Goal: Task Accomplishment & Management: Manage account settings

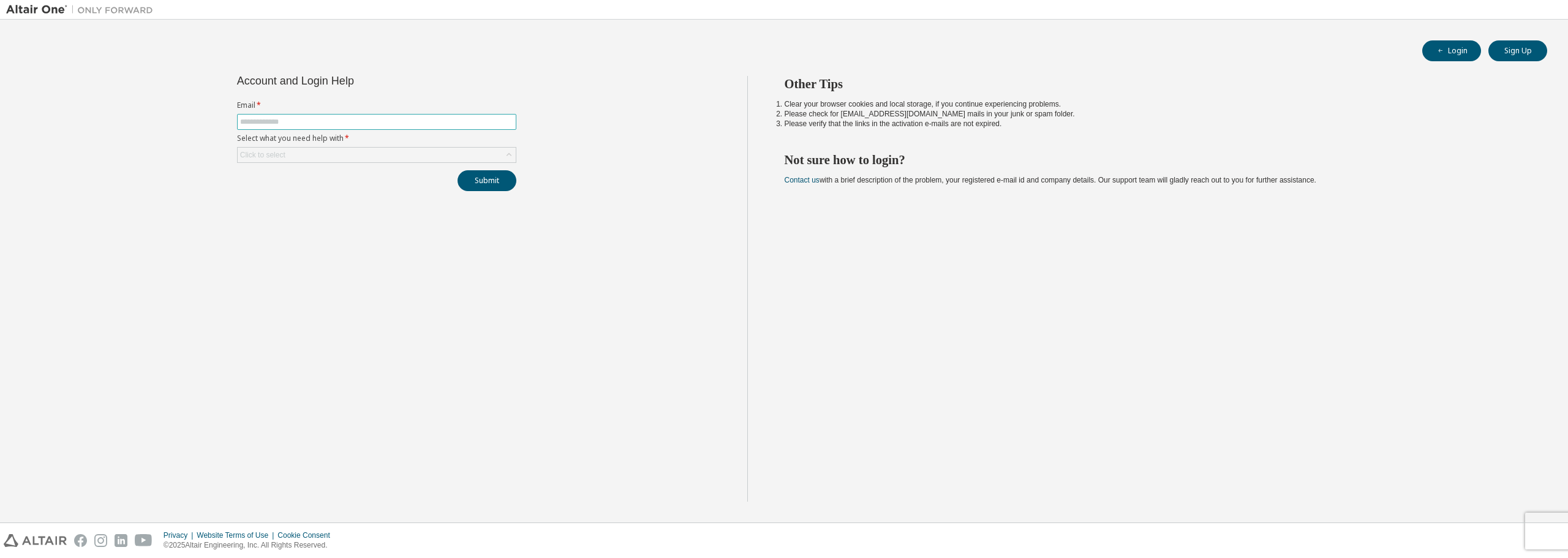
click at [345, 117] on input "text" at bounding box center [376, 121] width 273 height 9
drag, startPoint x: 346, startPoint y: 120, endPoint x: 281, endPoint y: 117, distance: 65.1
click at [281, 117] on input "**********" at bounding box center [376, 121] width 273 height 9
drag, startPoint x: 280, startPoint y: 120, endPoint x: 320, endPoint y: 121, distance: 40.0
click at [320, 121] on input "**********" at bounding box center [376, 121] width 273 height 9
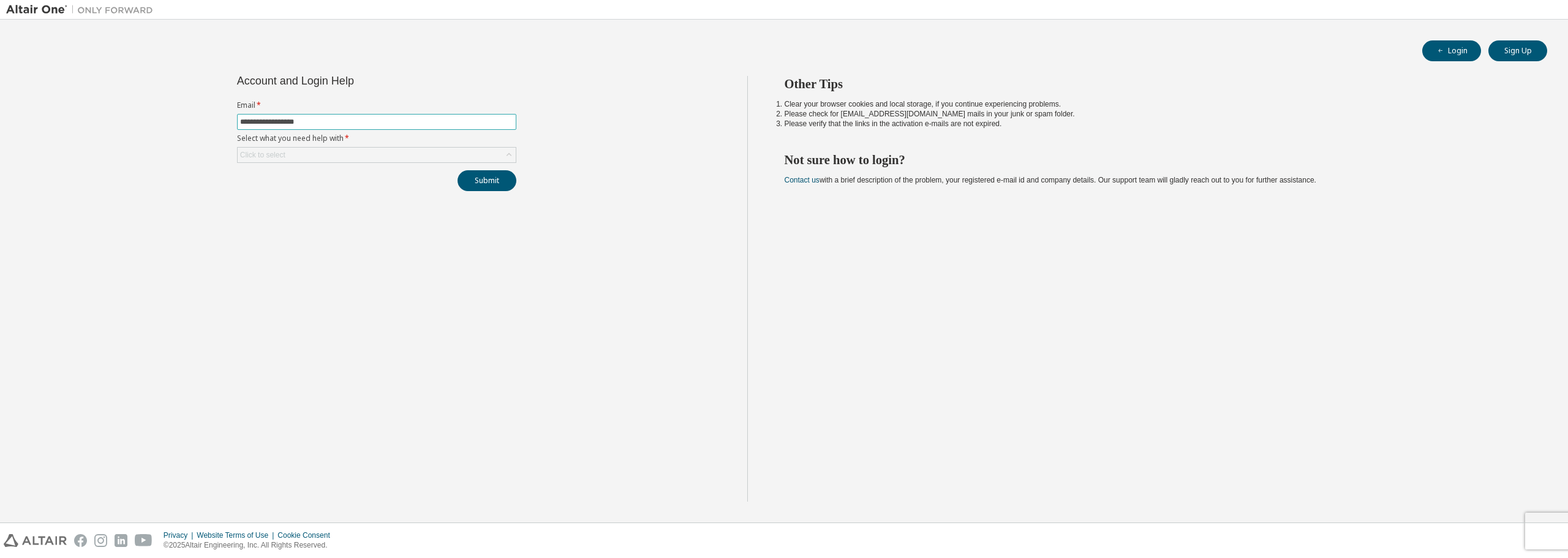
type input "**********"
click at [319, 156] on div "Click to select" at bounding box center [376, 154] width 278 height 15
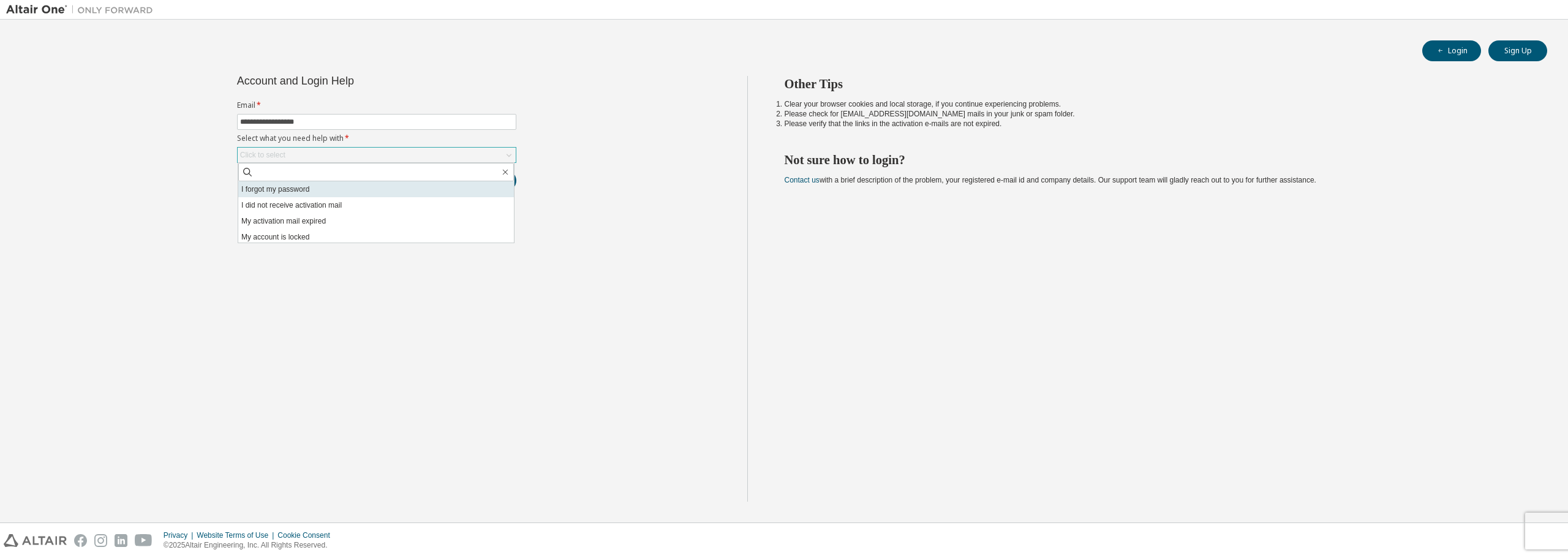
click at [312, 193] on li "I forgot my password" at bounding box center [376, 189] width 276 height 16
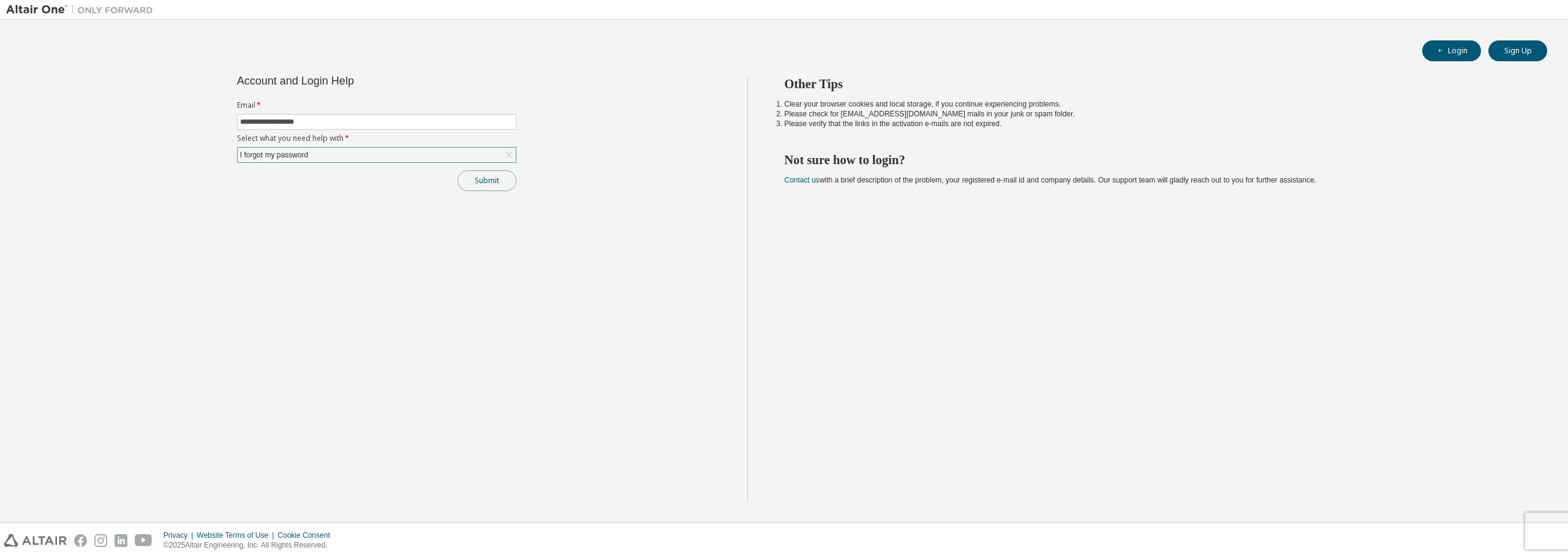
click at [490, 182] on button "Submit" at bounding box center [487, 180] width 59 height 20
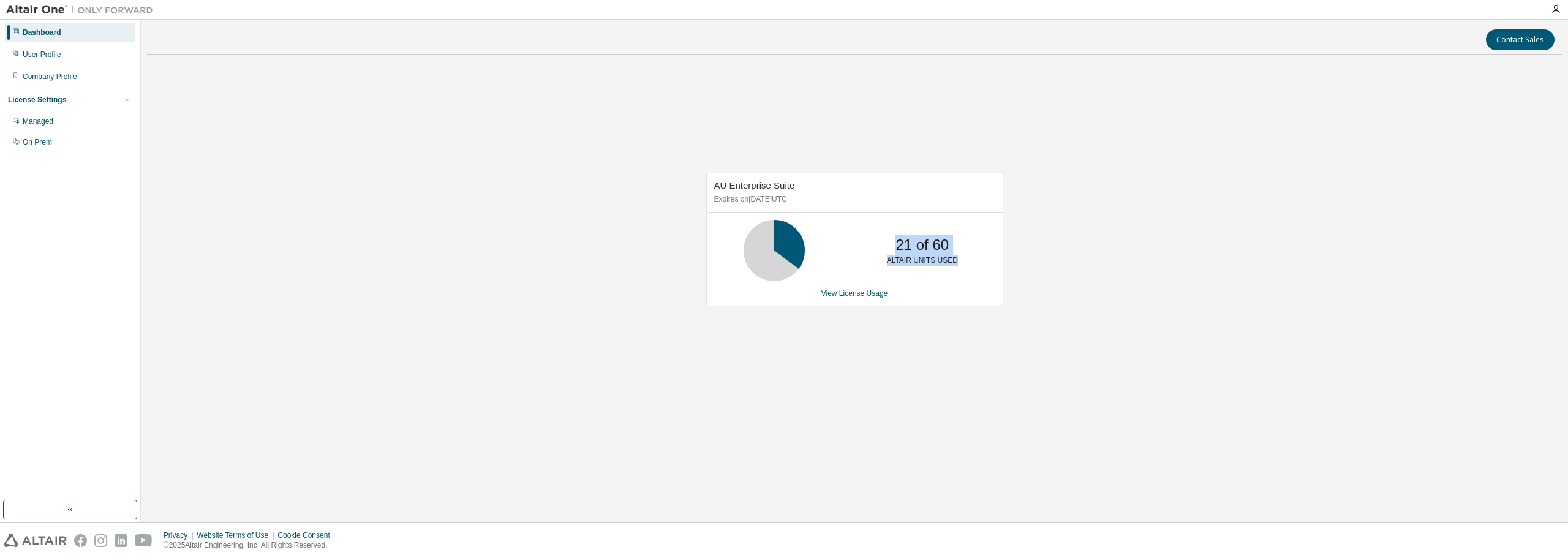
drag, startPoint x: 898, startPoint y: 247, endPoint x: 977, endPoint y: 259, distance: 79.9
click at [977, 259] on div "21 of 60 ALTAIR UNITS USED" at bounding box center [854, 251] width 296 height 61
click at [923, 265] on p "ALTAIR UNITS USED" at bounding box center [923, 260] width 71 height 10
click at [868, 296] on link "View License Usage" at bounding box center [855, 293] width 67 height 9
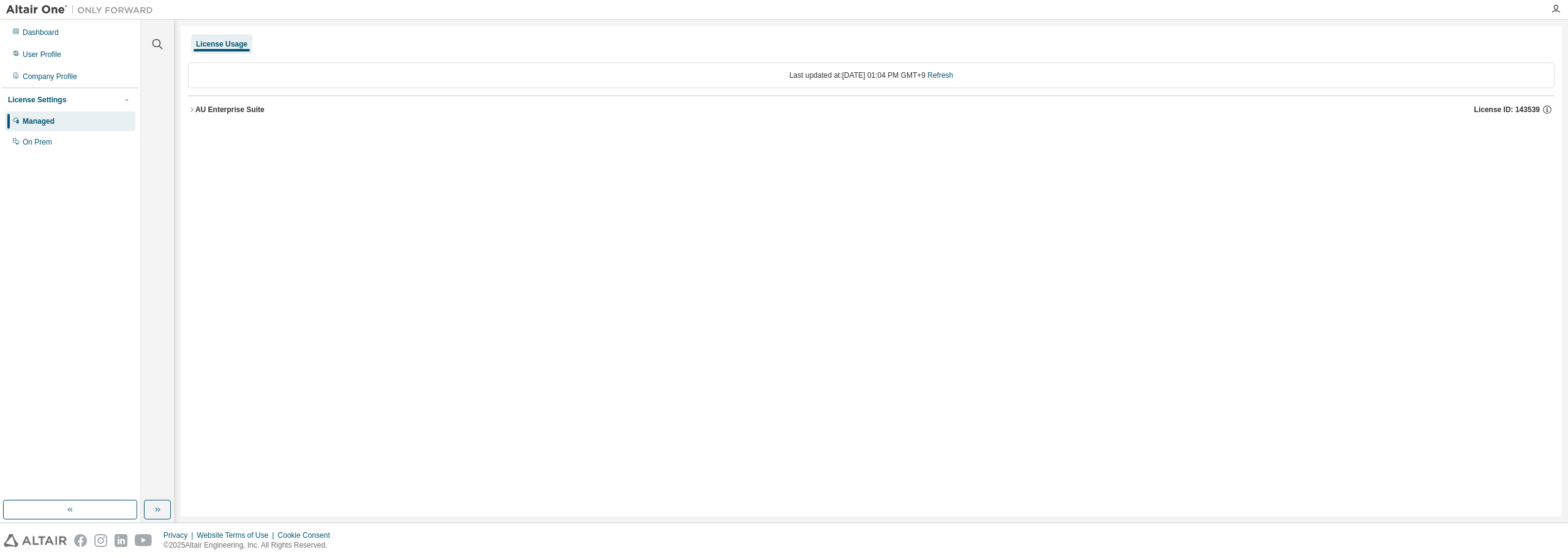
click at [200, 108] on div "AU Enterprise Suite" at bounding box center [230, 110] width 69 height 9
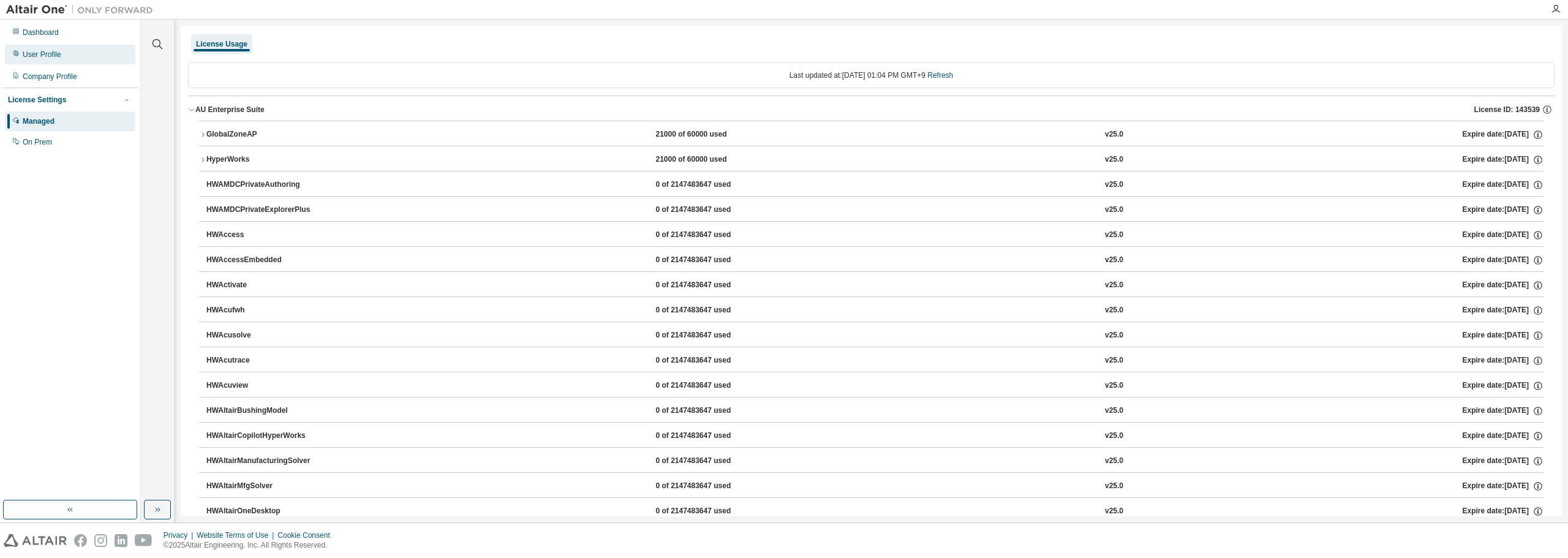
click at [50, 61] on div "User Profile" at bounding box center [69, 54] width 130 height 20
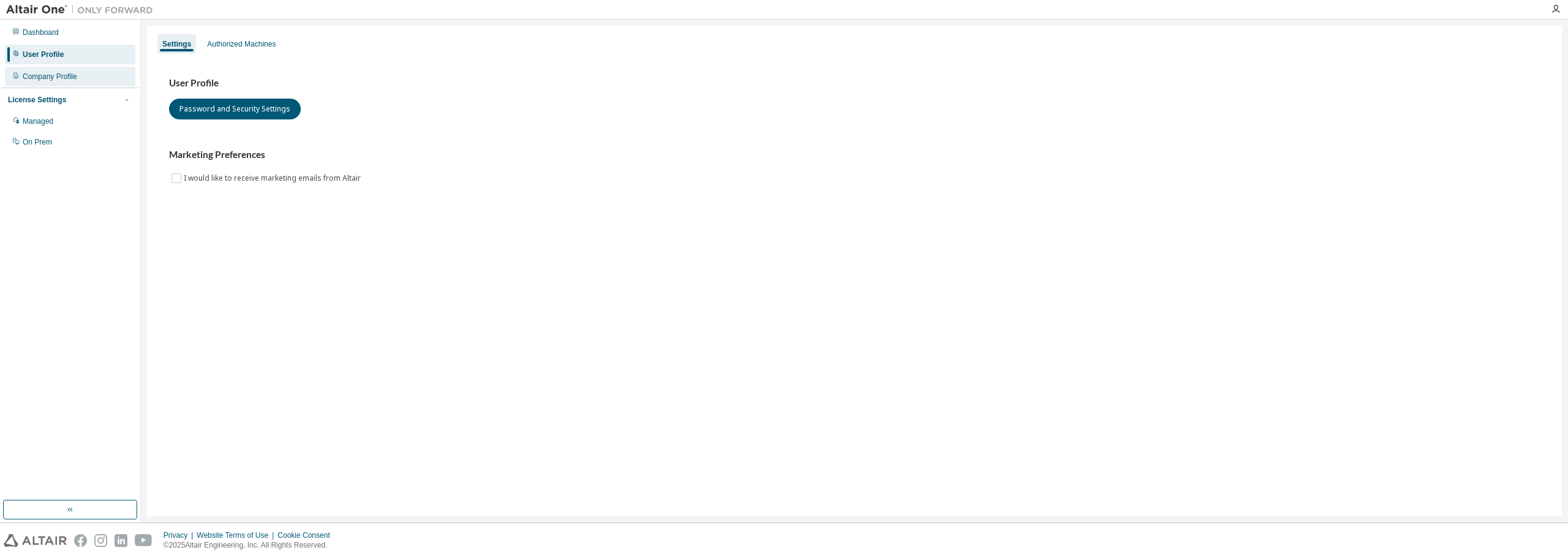
click at [37, 74] on div "Company Profile" at bounding box center [50, 76] width 54 height 9
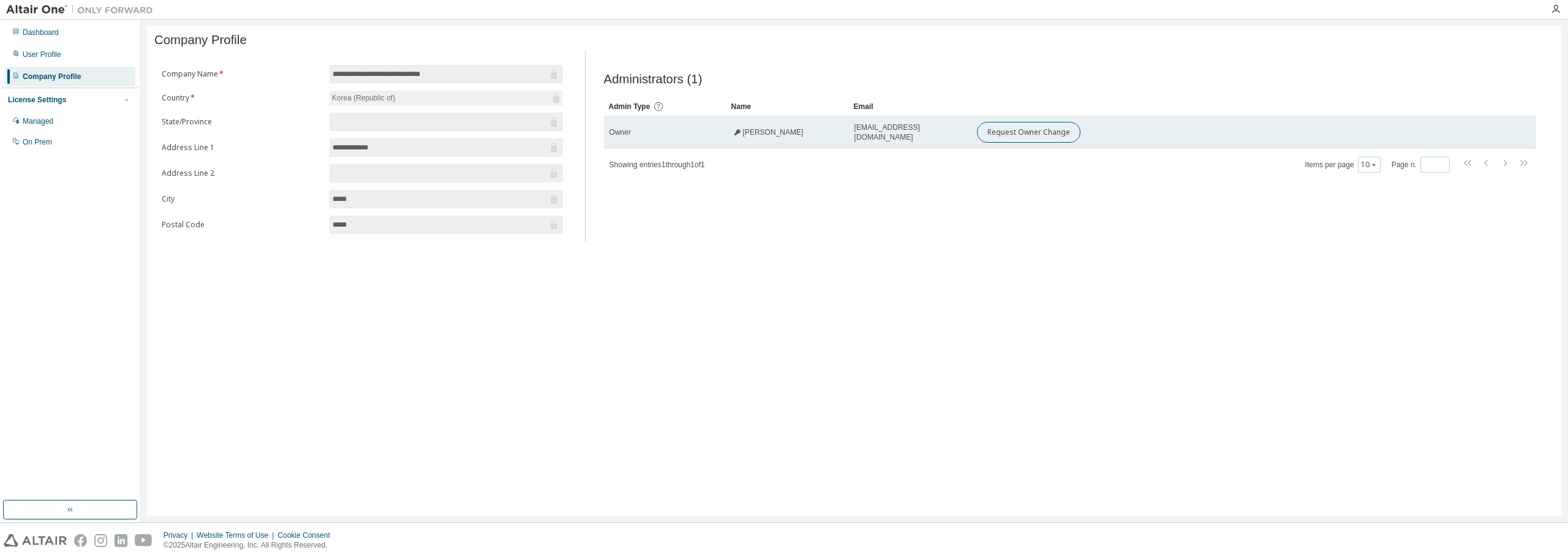
click at [749, 137] on span "Cheol Kim" at bounding box center [773, 132] width 61 height 9
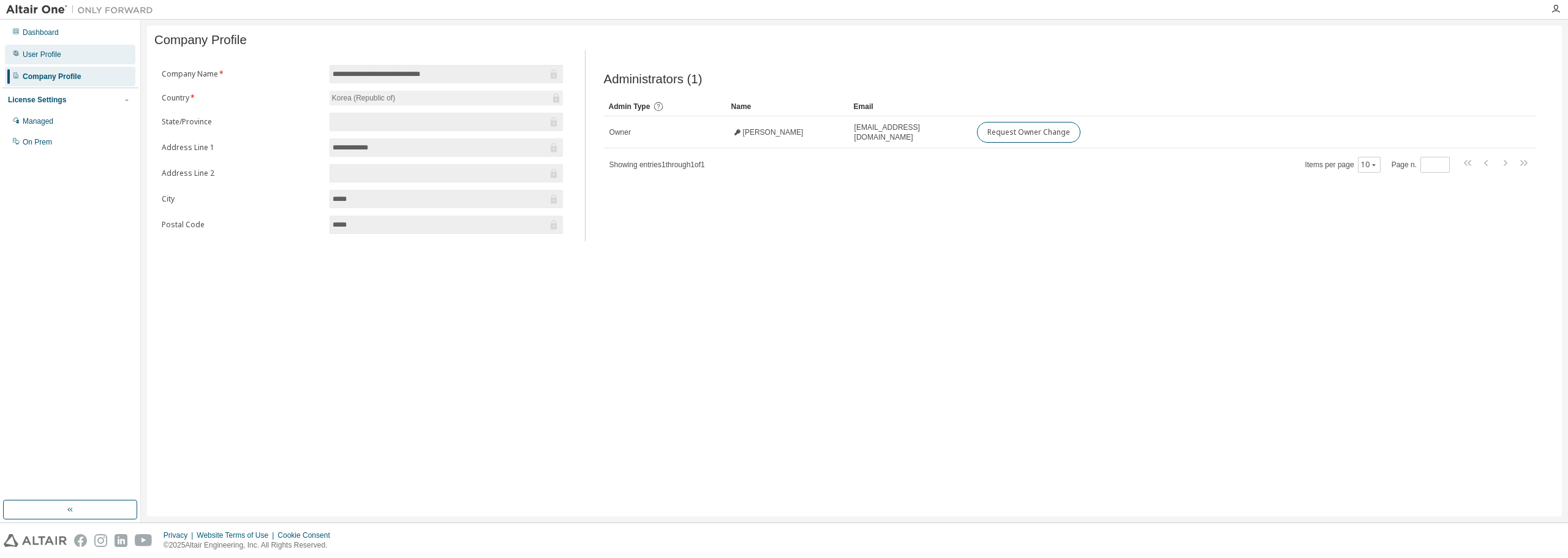
click at [65, 55] on div "User Profile" at bounding box center [69, 54] width 130 height 20
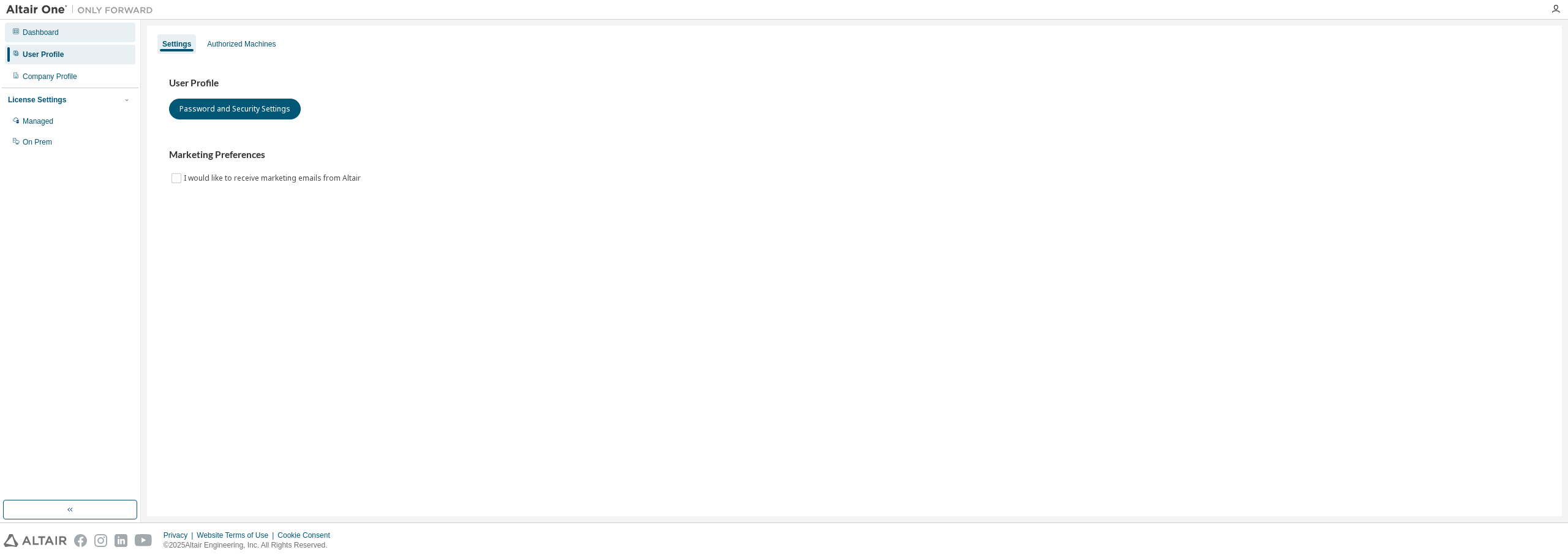
click at [50, 30] on div "Dashboard" at bounding box center [41, 32] width 36 height 9
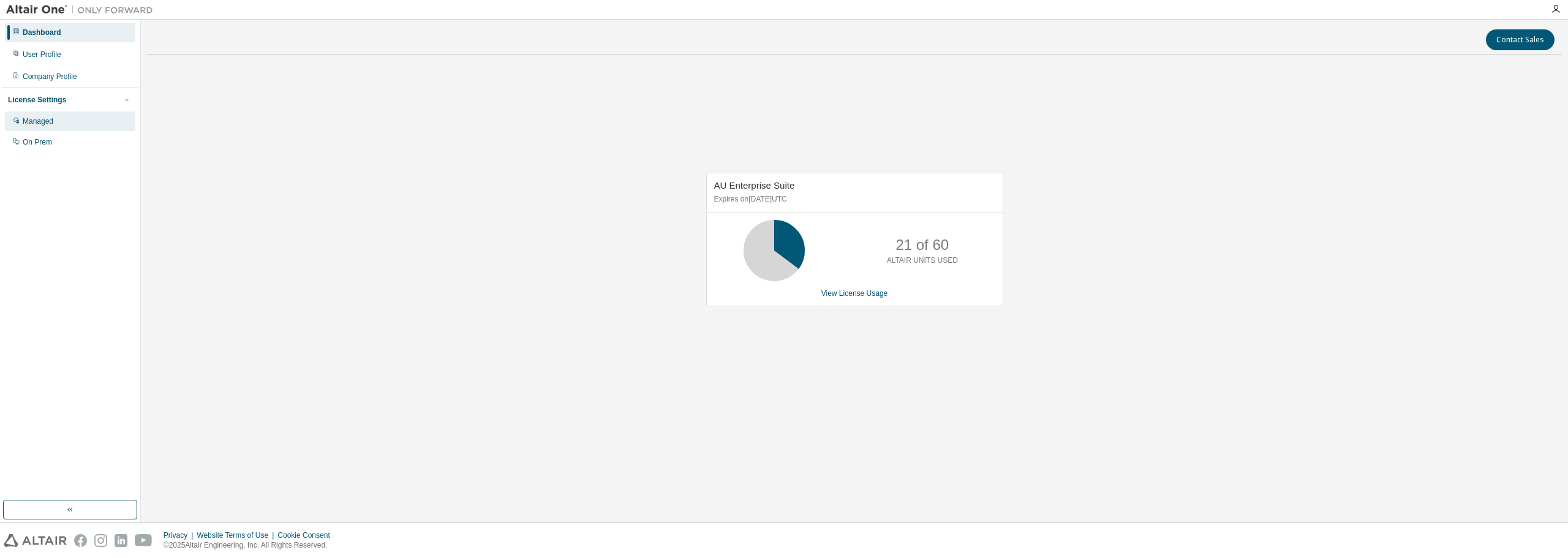
click at [48, 126] on div "Managed" at bounding box center [38, 121] width 31 height 9
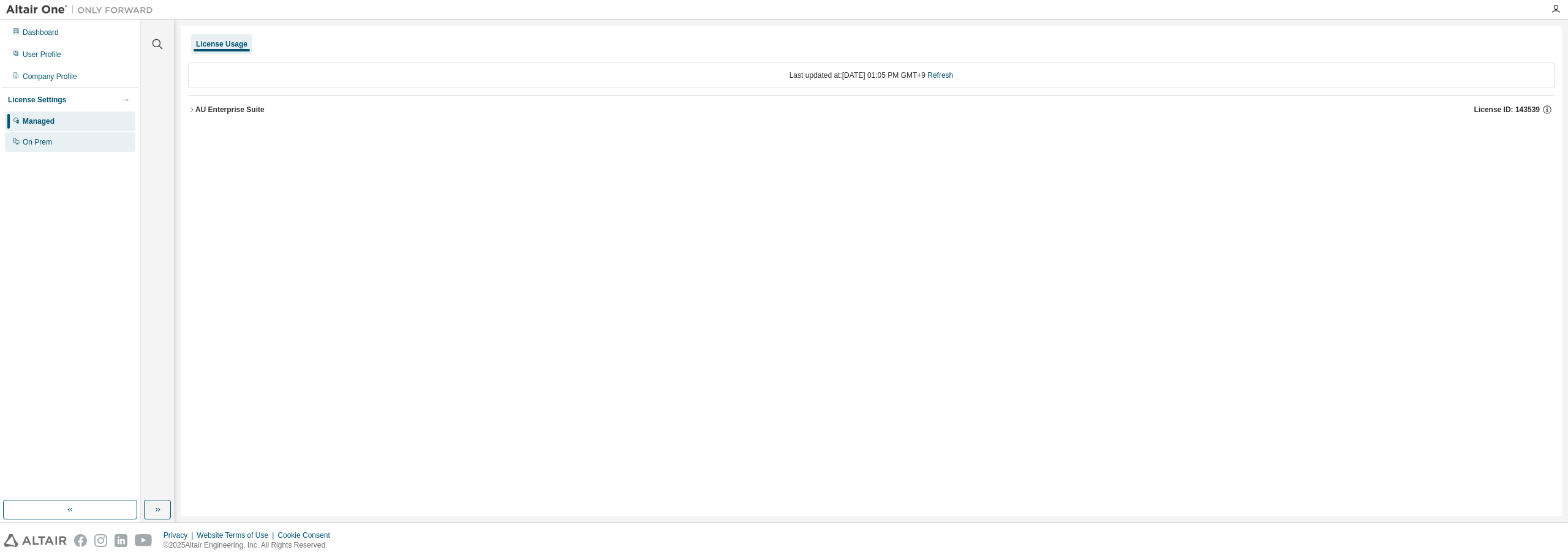
click at [49, 146] on div "On Prem" at bounding box center [37, 142] width 29 height 9
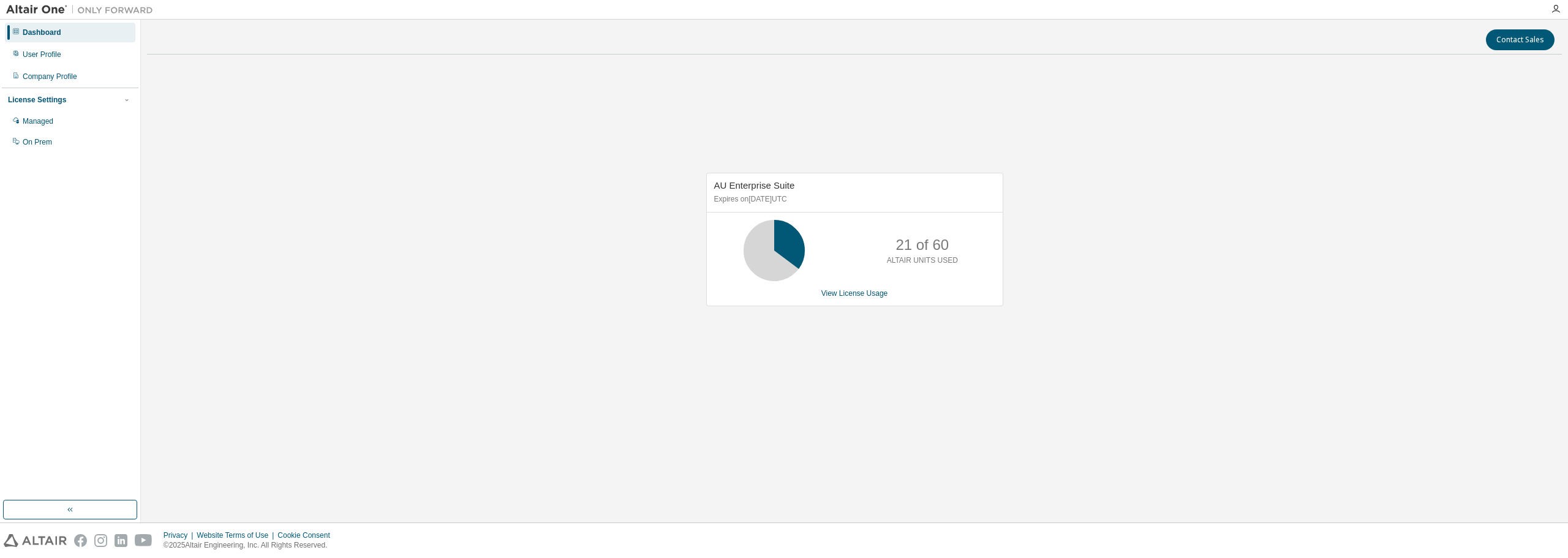
click at [781, 235] on icon at bounding box center [774, 250] width 31 height 31
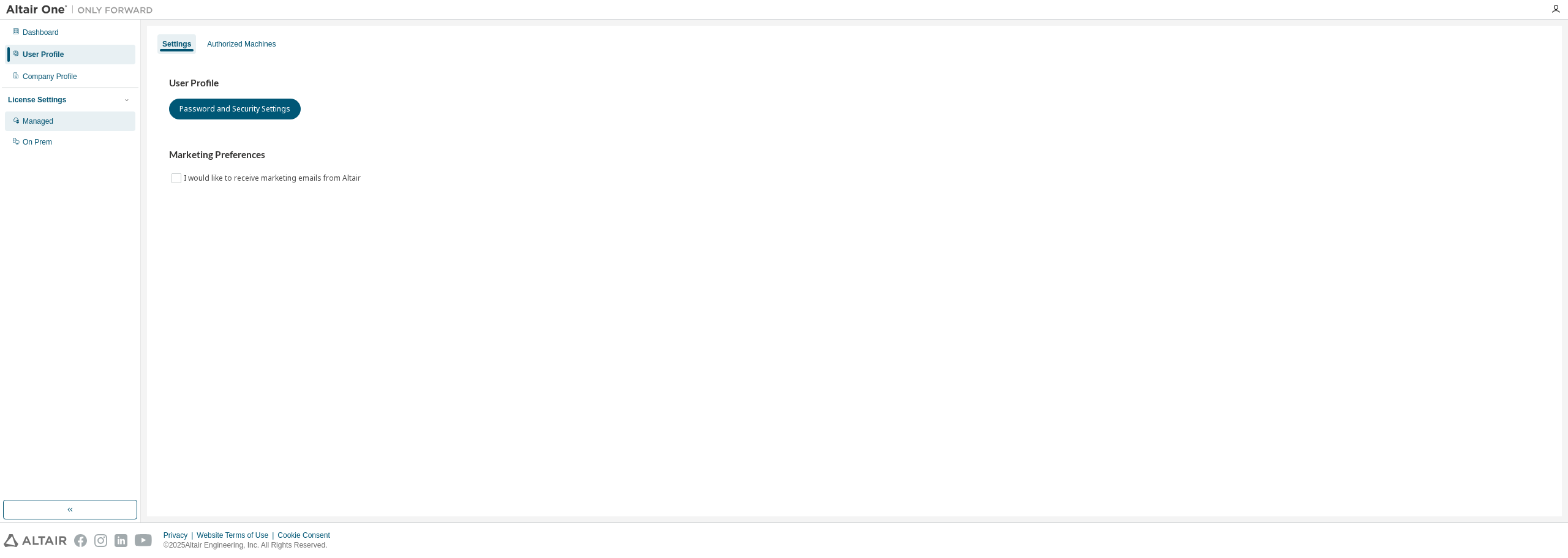
click at [40, 125] on div "Managed" at bounding box center [38, 121] width 31 height 9
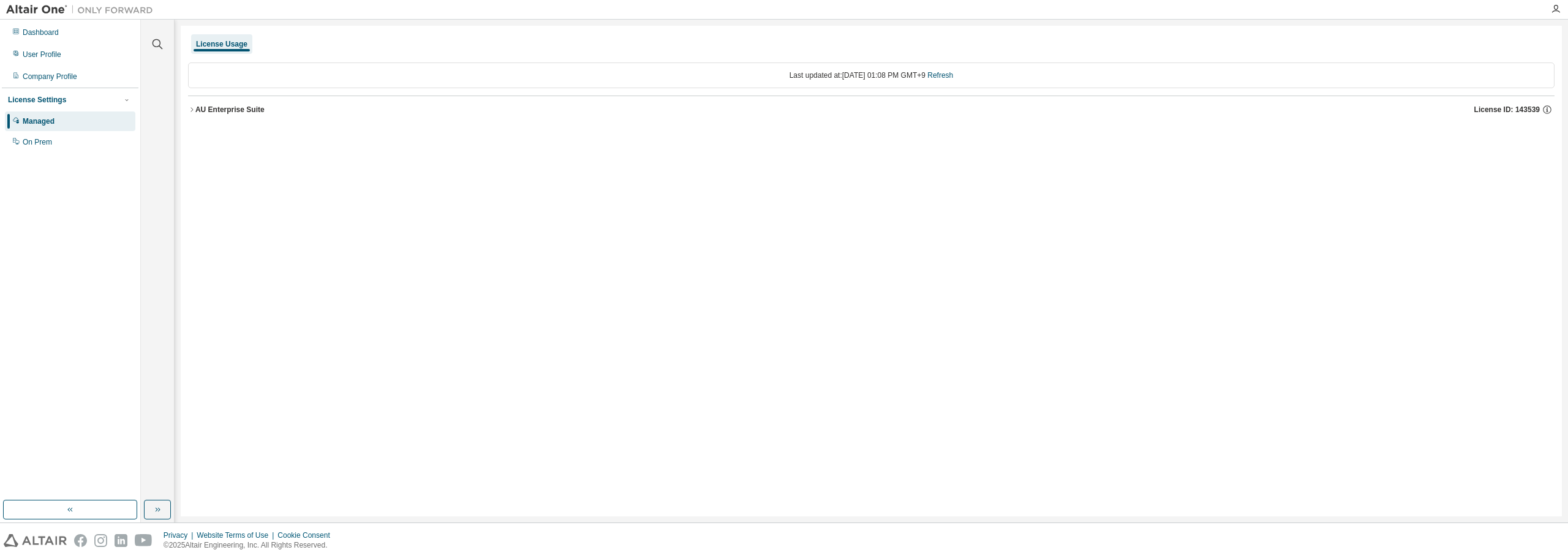
click at [63, 105] on div "License Settings" at bounding box center [70, 100] width 125 height 11
click at [291, 185] on div "License Usage Last updated at: [DATE] 01:08 PM GMT+9 Refresh AU Enterprise Suit…" at bounding box center [871, 271] width 1381 height 490
click at [220, 113] on div "AU Enterprise Suite" at bounding box center [230, 110] width 69 height 9
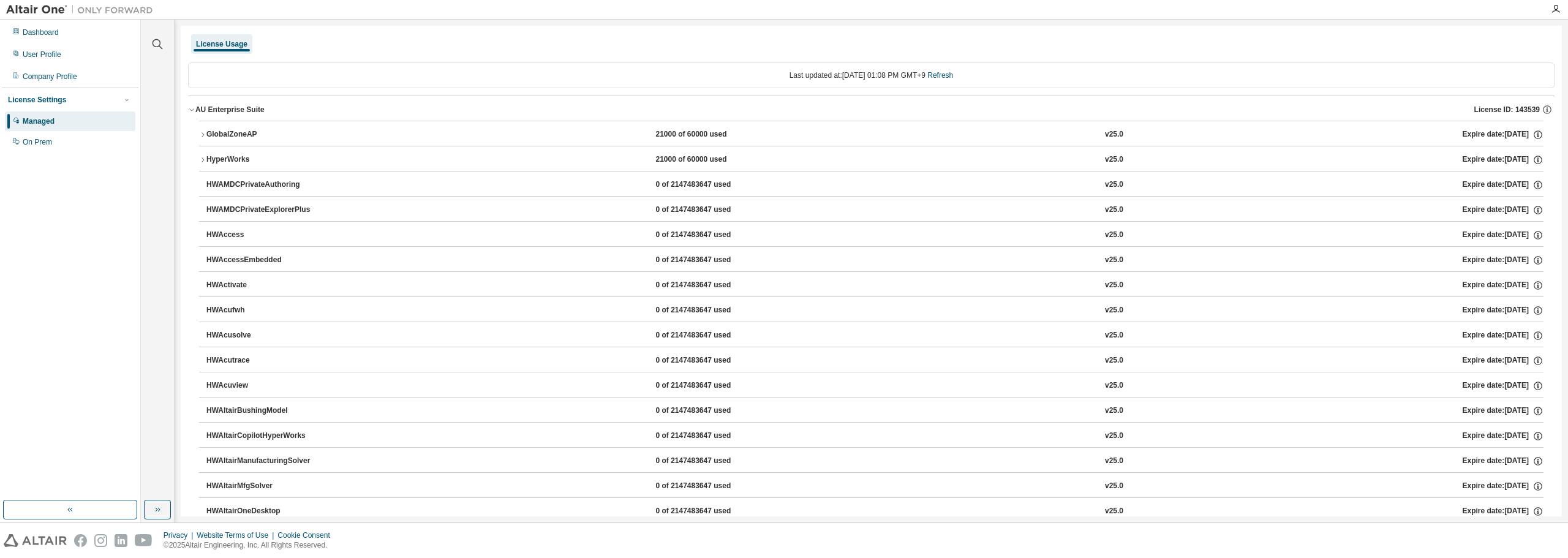
click at [238, 113] on div "AU Enterprise Suite" at bounding box center [230, 110] width 69 height 9
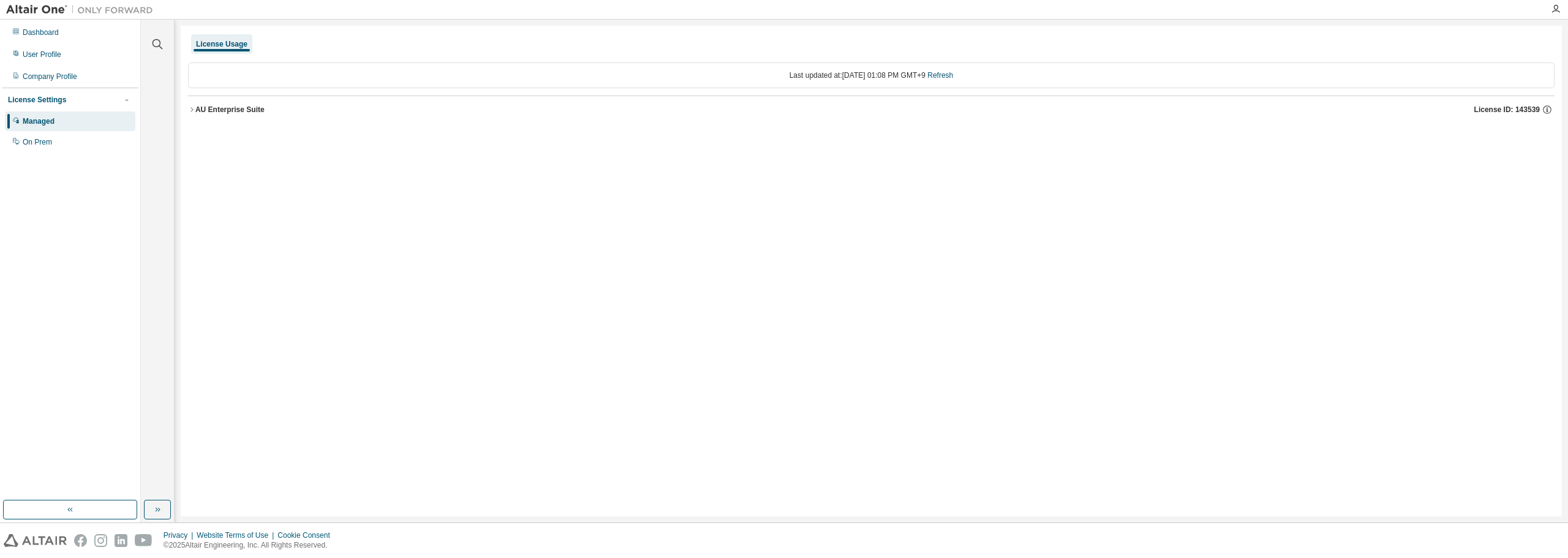
click at [225, 108] on div "AU Enterprise Suite" at bounding box center [230, 110] width 69 height 9
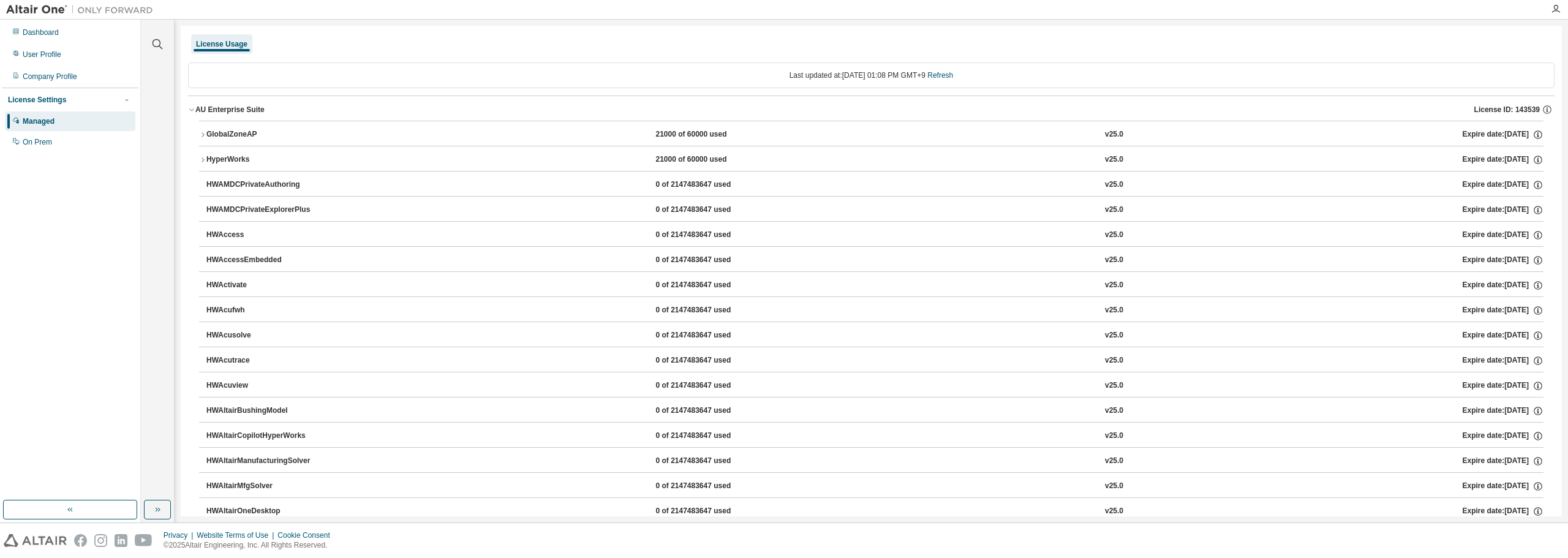
click at [226, 46] on div "License Usage" at bounding box center [222, 44] width 51 height 9
click at [34, 38] on div "Dashboard" at bounding box center [69, 32] width 130 height 20
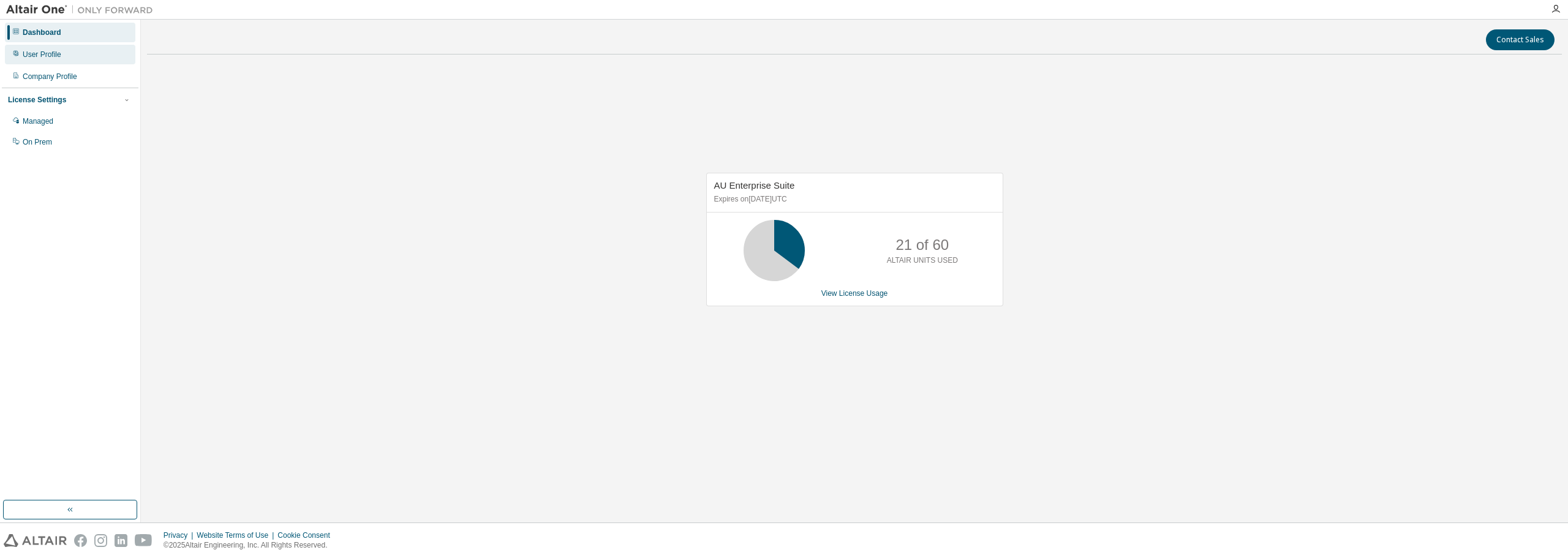
click at [45, 56] on div "User Profile" at bounding box center [42, 54] width 39 height 9
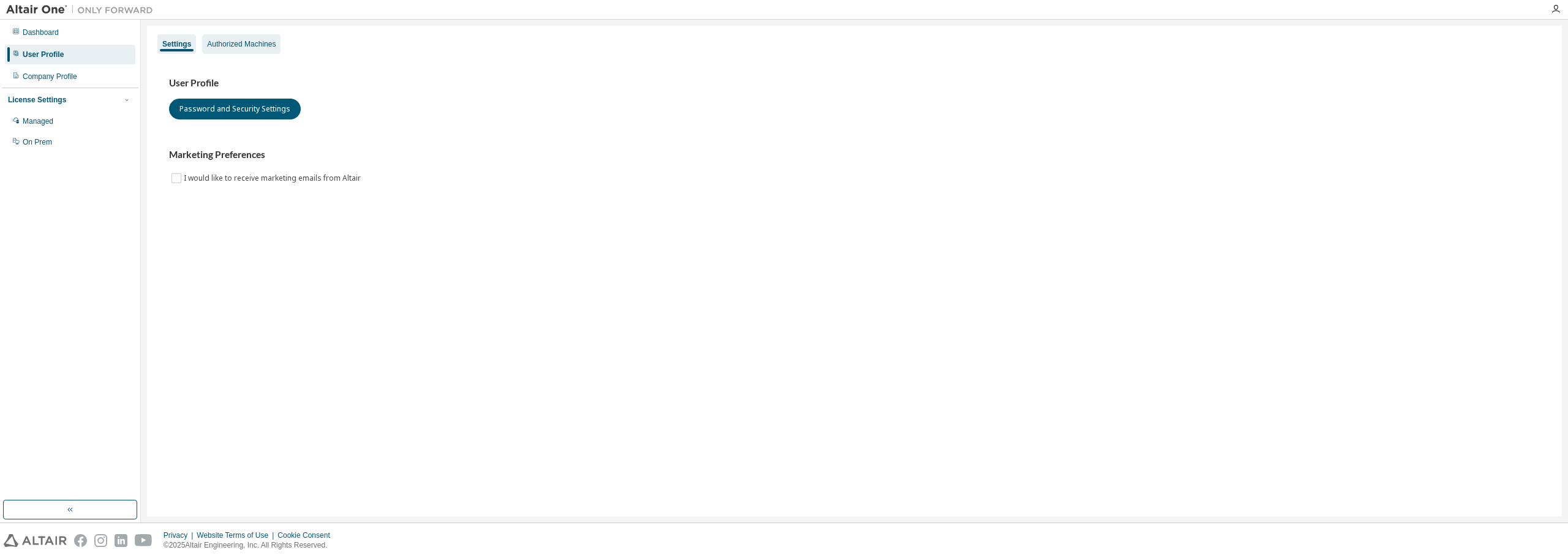
click at [259, 42] on div "Authorized Machines" at bounding box center [241, 44] width 69 height 9
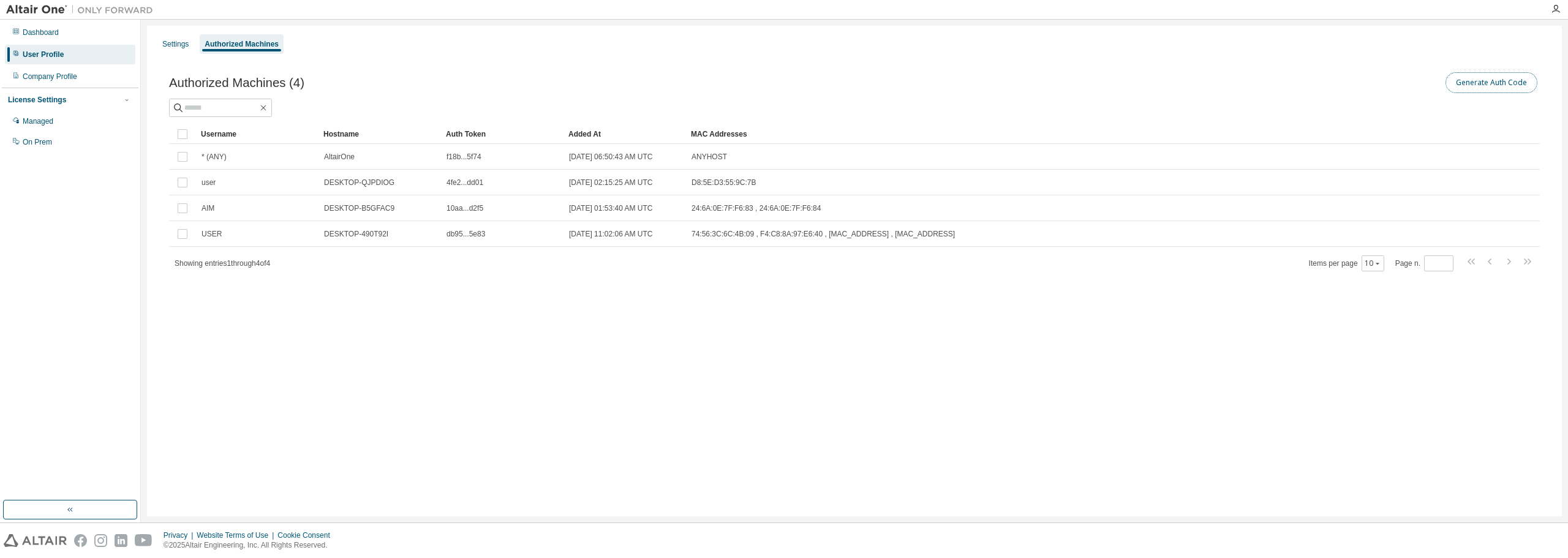
click at [1471, 84] on button "Generate Auth Code" at bounding box center [1491, 83] width 92 height 20
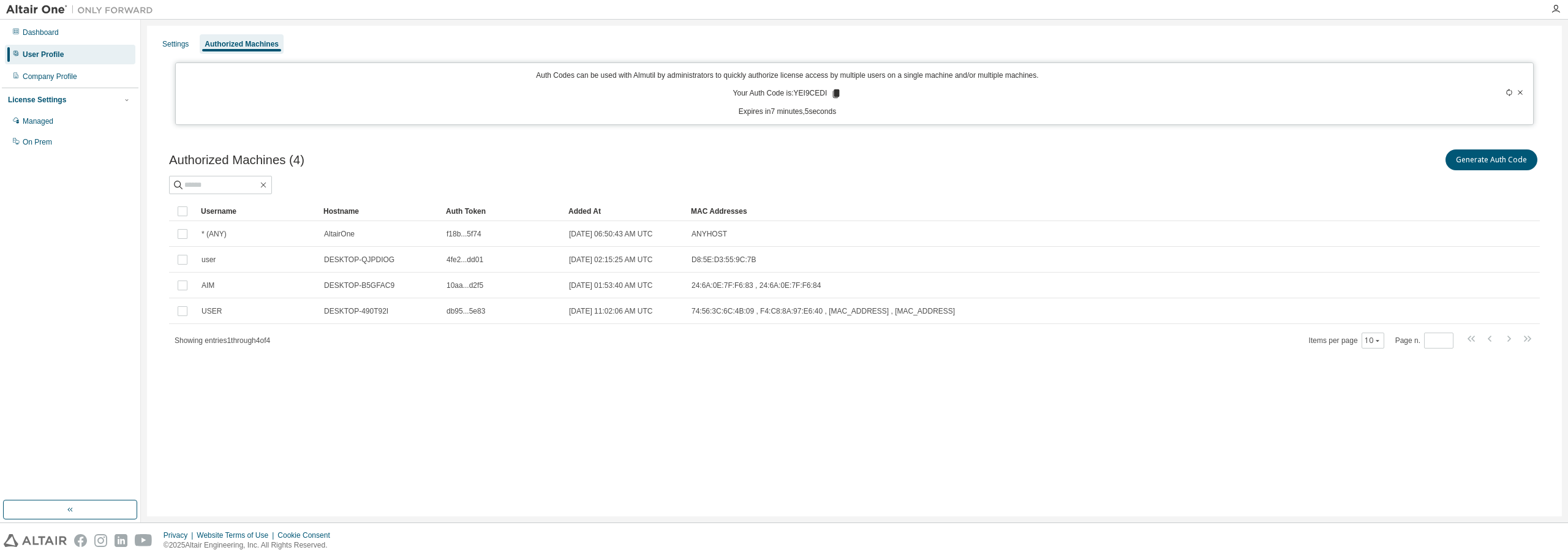
click at [469, 442] on div "Settings Authorized Machines Auth Codes can be used with Almutil by administrat…" at bounding box center [854, 271] width 1415 height 490
drag, startPoint x: 539, startPoint y: 77, endPoint x: 850, endPoint y: 98, distance: 311.7
click at [828, 98] on div "Auth Codes can be used with Almutil by administrators to quickly authorize lice…" at bounding box center [787, 93] width 1208 height 46
click at [184, 48] on div "Settings" at bounding box center [175, 44] width 26 height 9
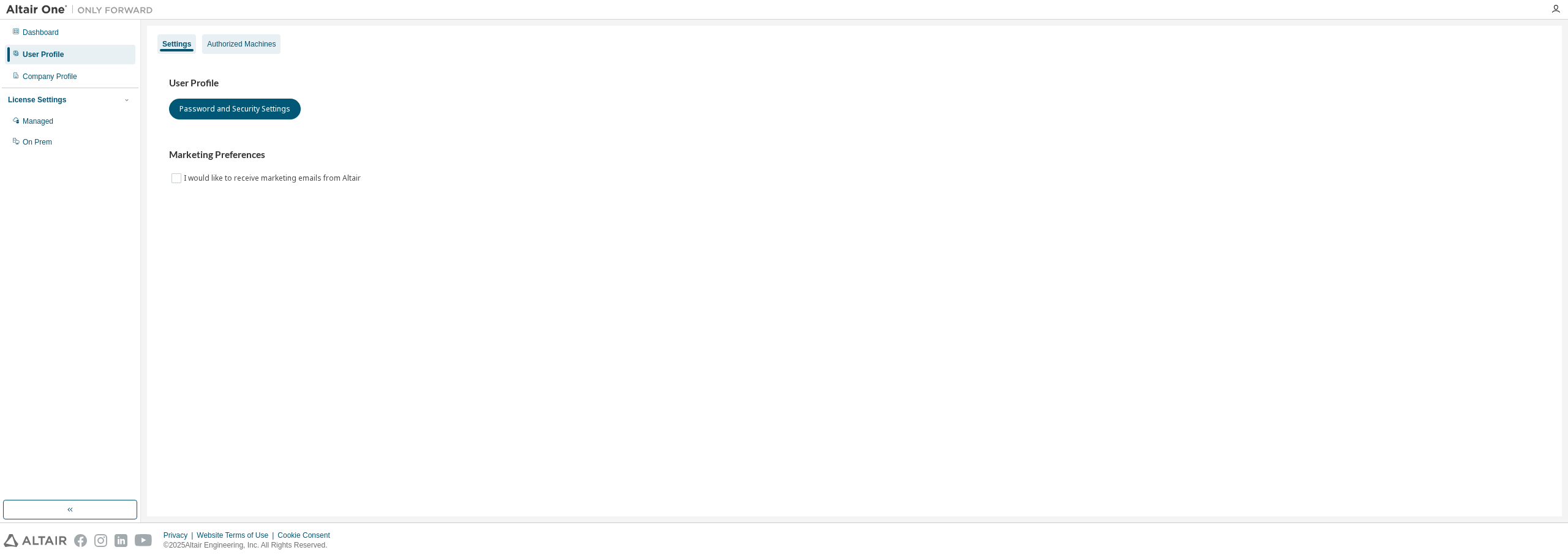
click at [263, 45] on div "Authorized Machines" at bounding box center [241, 44] width 69 height 9
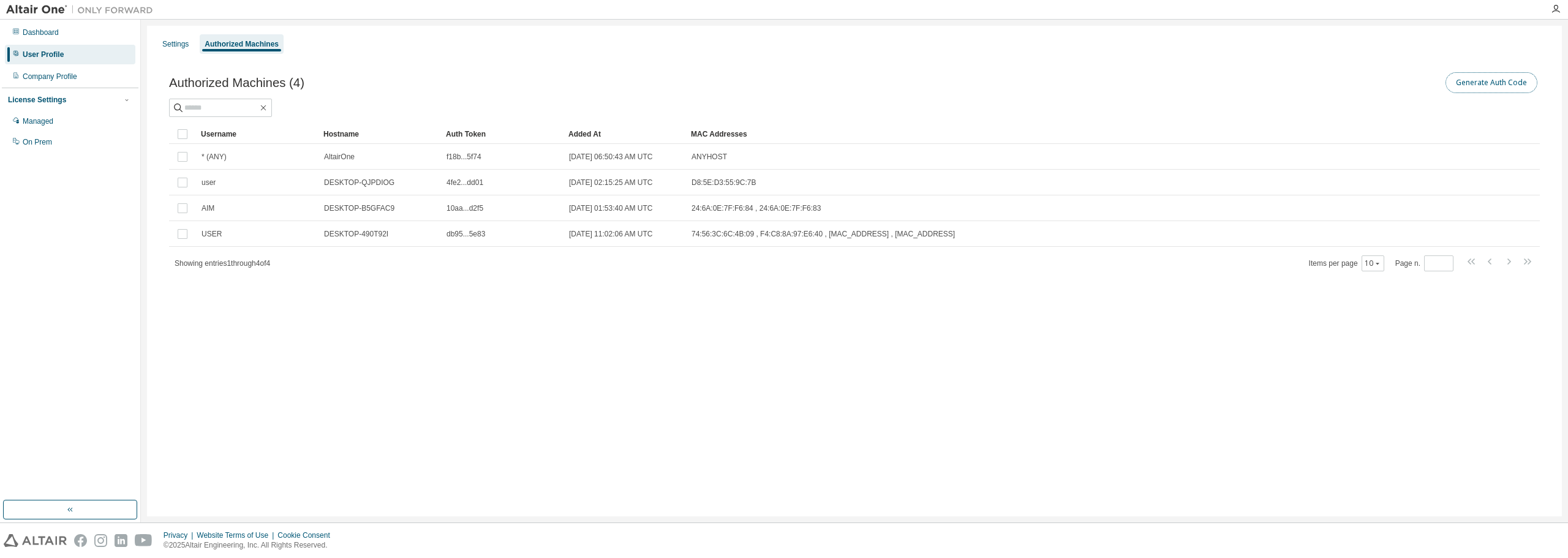
click at [1491, 78] on button "Generate Auth Code" at bounding box center [1491, 83] width 92 height 20
click at [1496, 72] on div "Generate Auth Code" at bounding box center [1197, 83] width 685 height 26
click at [1496, 75] on button "Generate Auth Code" at bounding box center [1491, 83] width 92 height 20
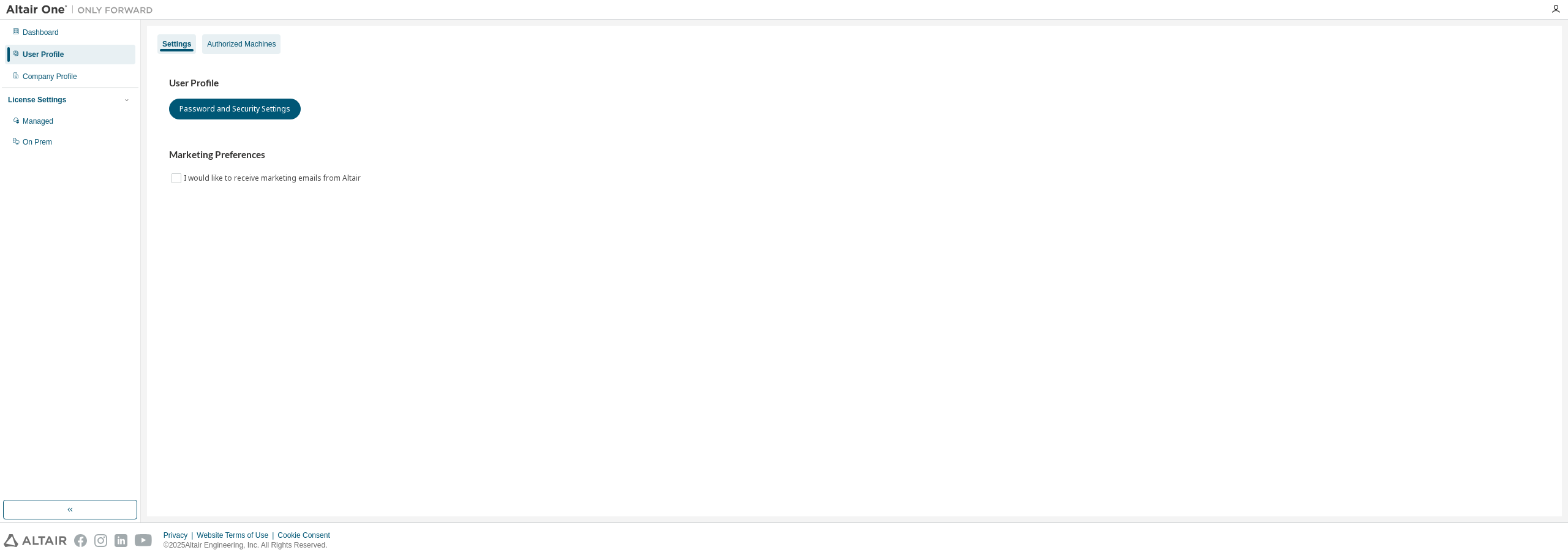
click at [226, 47] on div "Authorized Machines" at bounding box center [241, 44] width 69 height 9
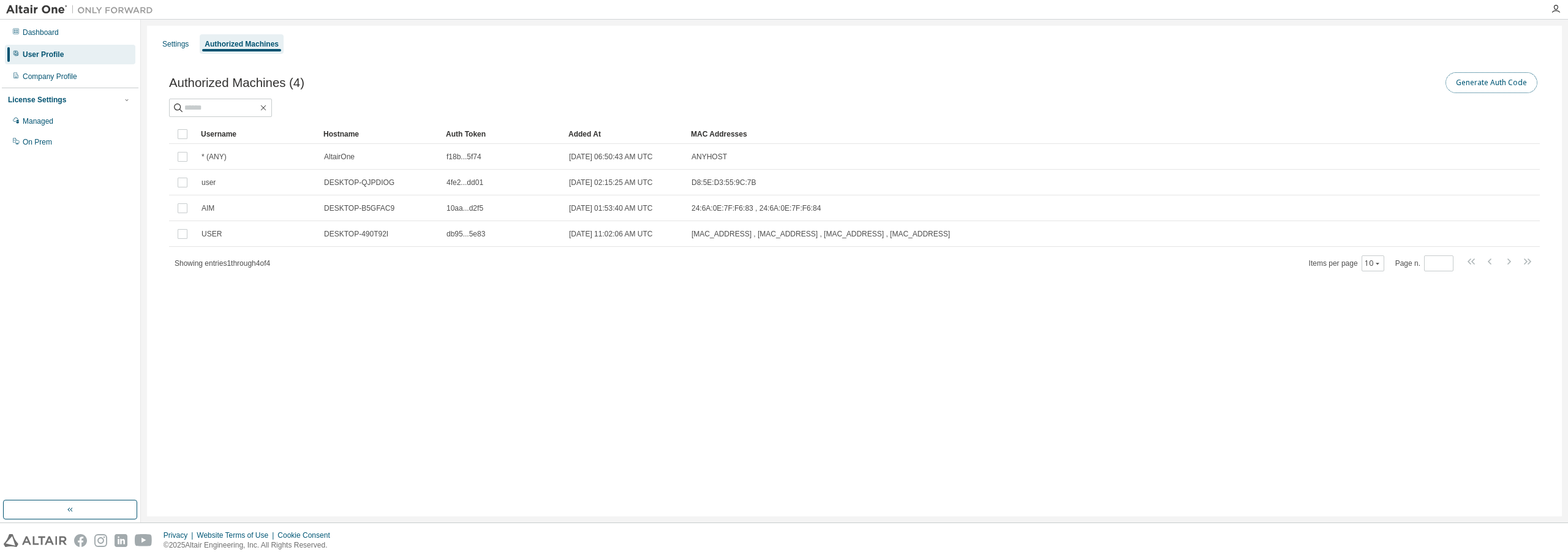
click at [1472, 80] on button "Generate Auth Code" at bounding box center [1491, 83] width 92 height 20
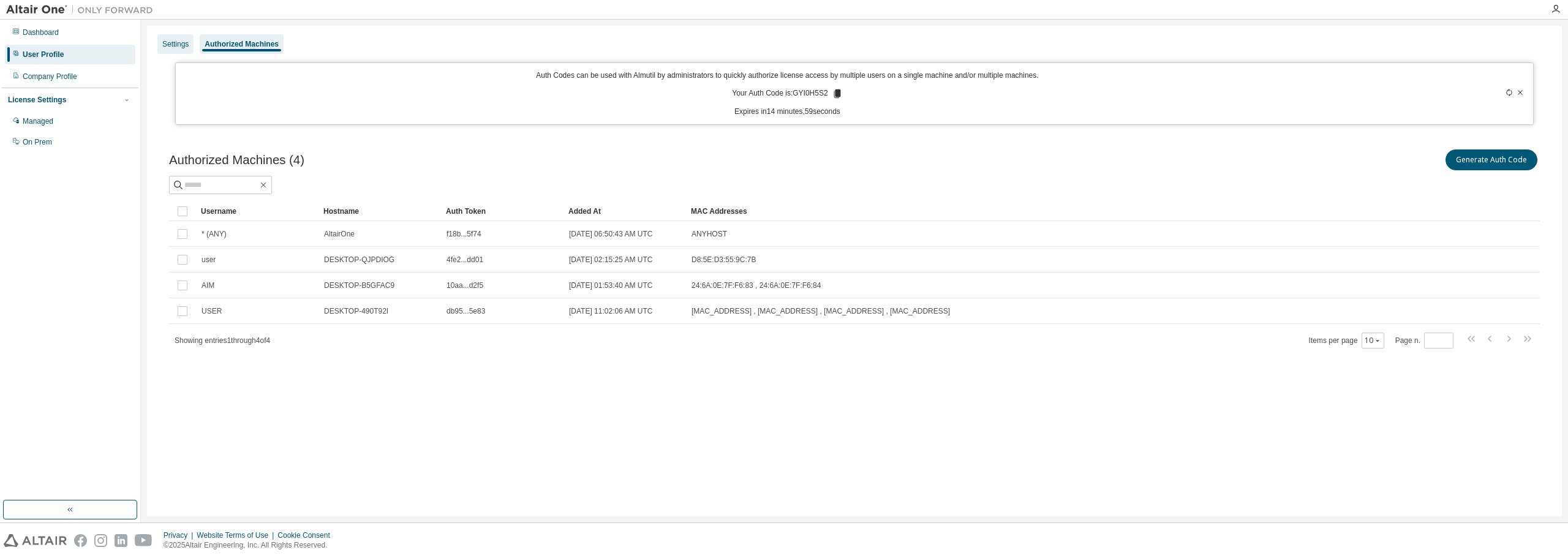
click at [181, 50] on div "Settings" at bounding box center [176, 43] width 36 height 20
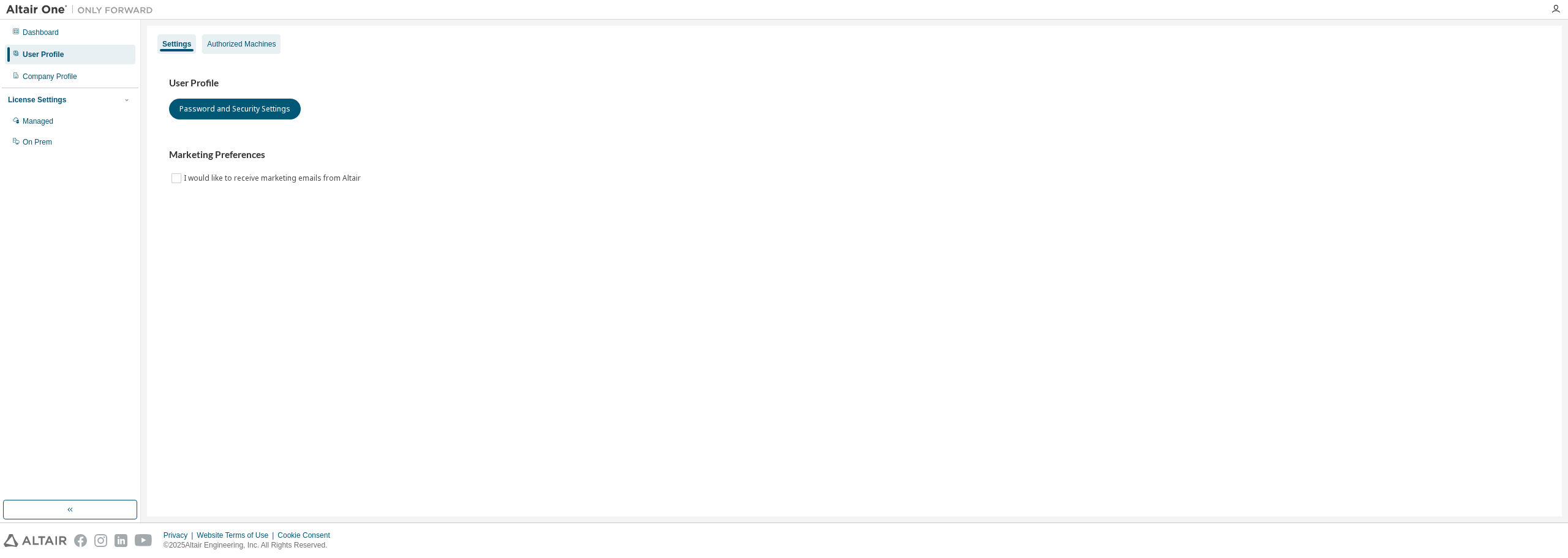
click at [235, 46] on div "Authorized Machines" at bounding box center [241, 44] width 69 height 9
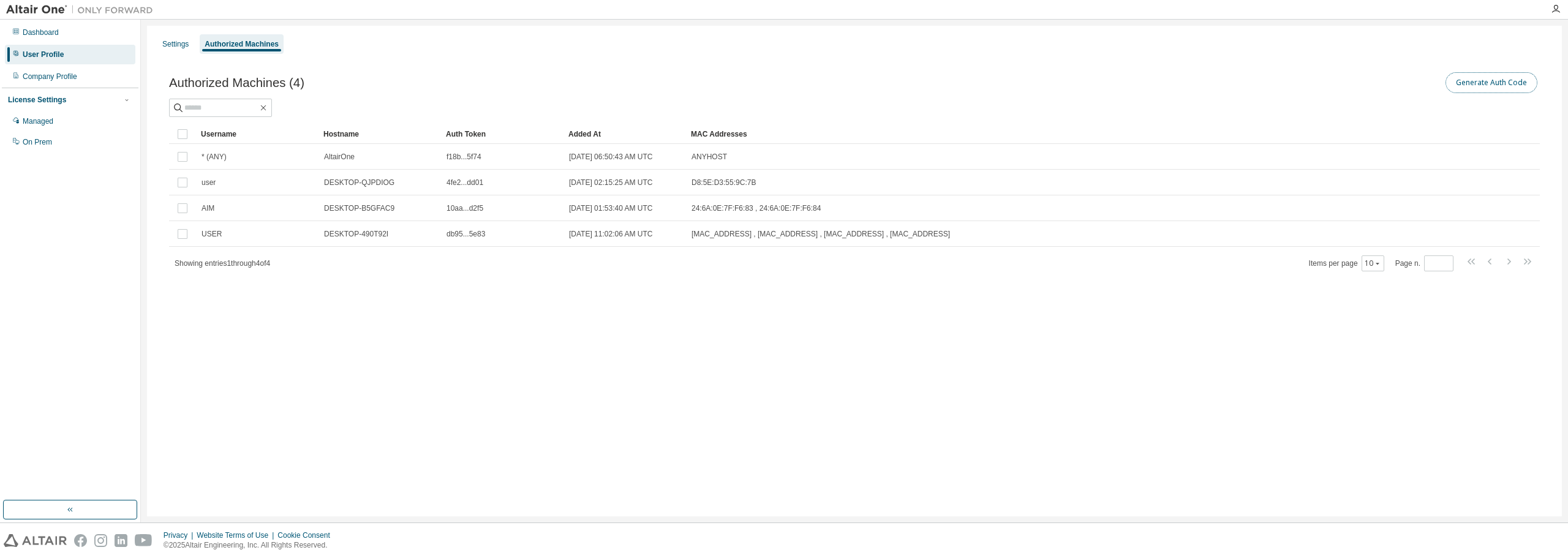
click at [1488, 83] on button "Generate Auth Code" at bounding box center [1491, 83] width 92 height 20
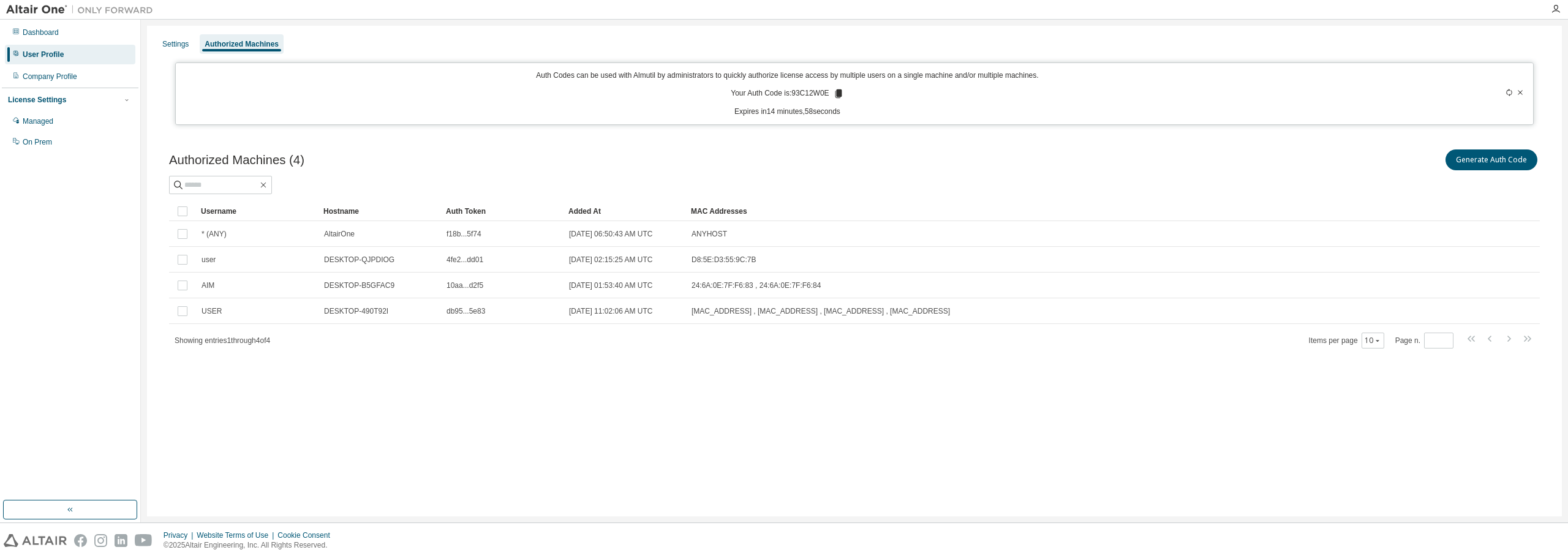
click at [836, 93] on icon at bounding box center [838, 93] width 7 height 9
